Goal: Navigation & Orientation: Find specific page/section

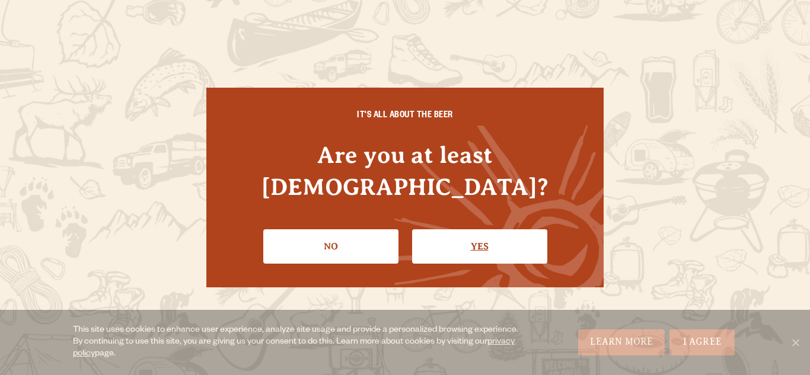
click at [449, 235] on link "Yes" at bounding box center [479, 247] width 135 height 34
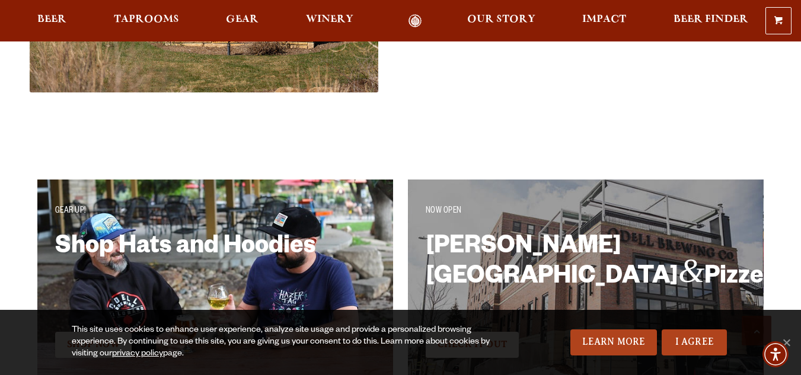
scroll to position [1957, 0]
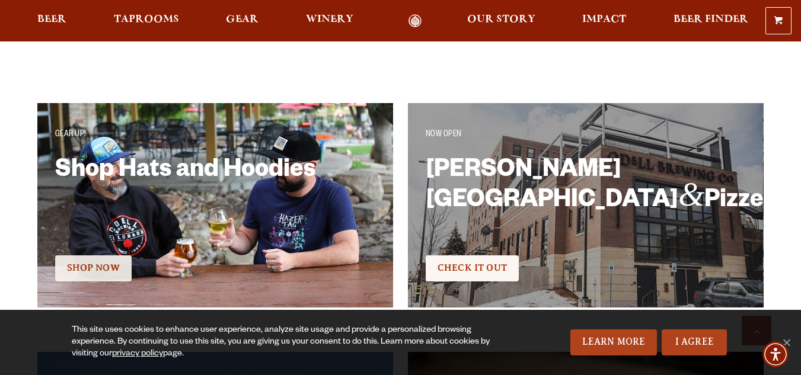
click at [105, 269] on span "Shop Now" at bounding box center [93, 268] width 53 height 11
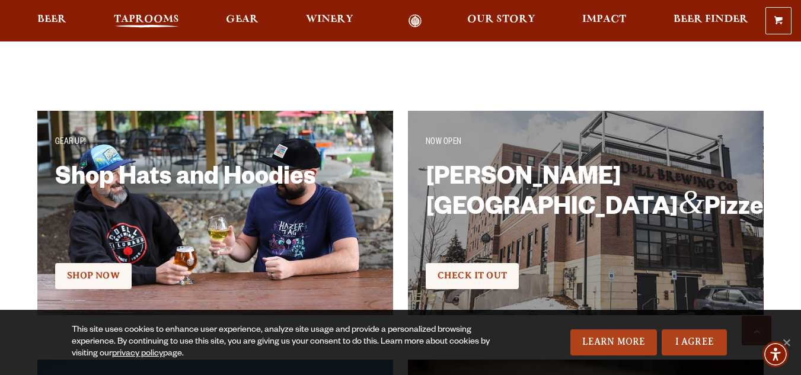
click at [138, 24] on span "Taprooms" at bounding box center [146, 19] width 65 height 9
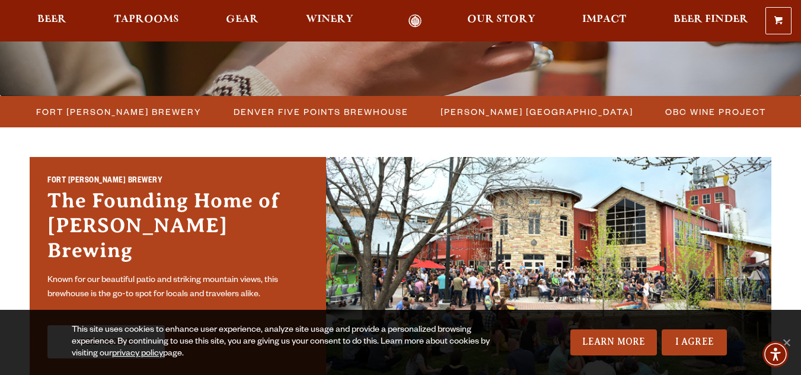
scroll to position [178, 0]
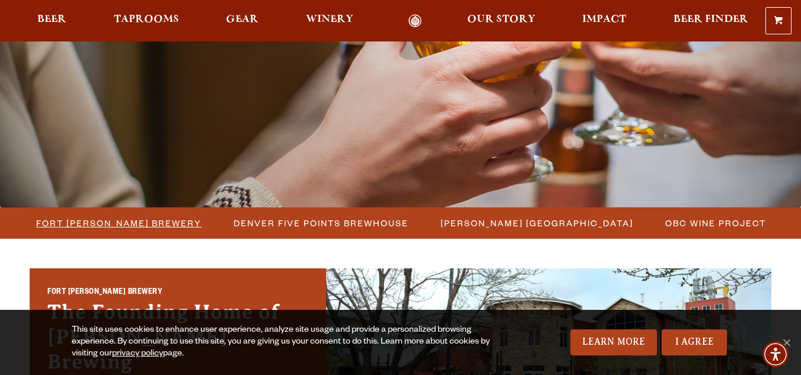
click at [155, 223] on span "Fort [PERSON_NAME] Brewery" at bounding box center [118, 223] width 165 height 17
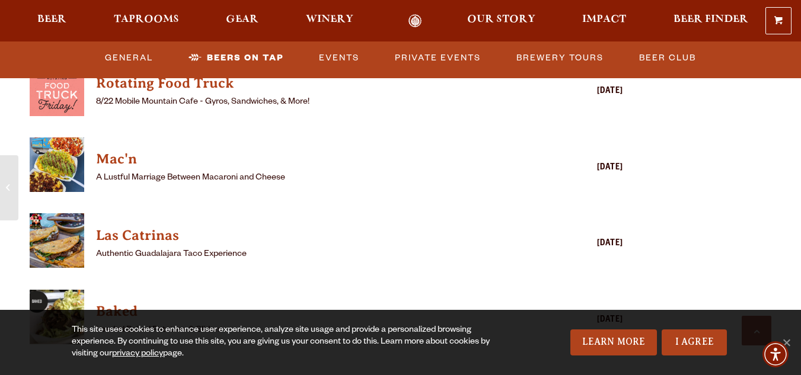
scroll to position [3198, 0]
